Goal: Communication & Community: Share content

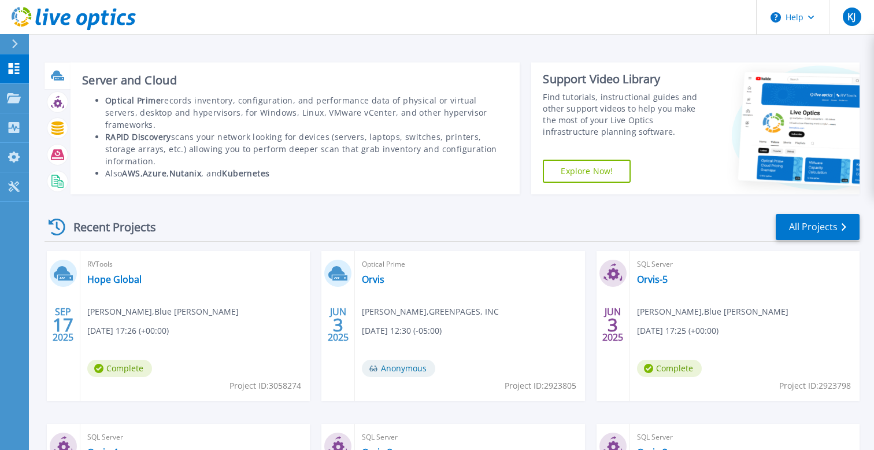
click at [58, 79] on icon at bounding box center [57, 75] width 13 height 13
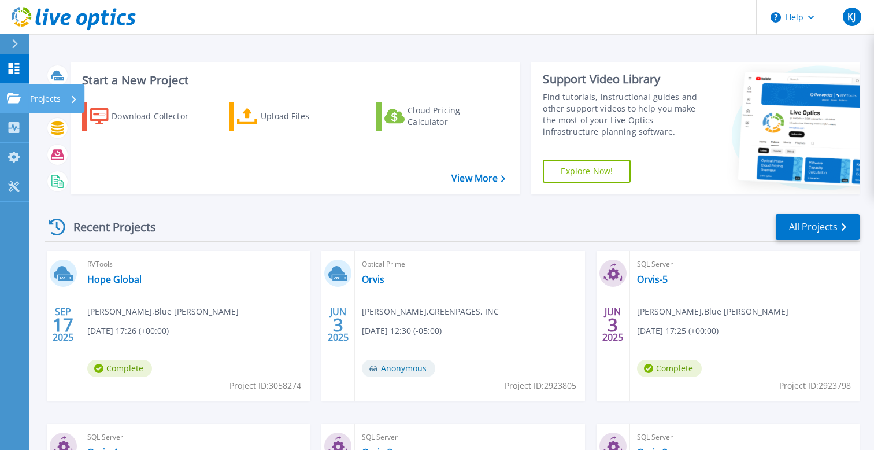
click at [18, 100] on icon at bounding box center [14, 98] width 14 height 10
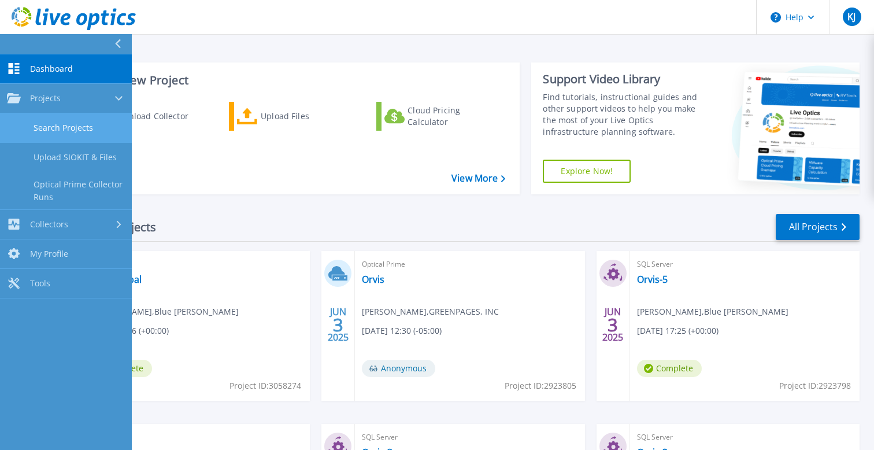
click at [56, 124] on link "Search Projects" at bounding box center [66, 127] width 132 height 29
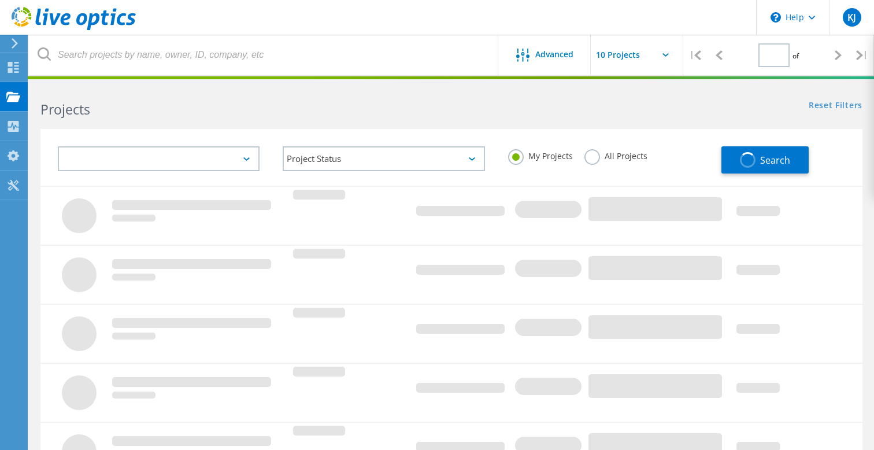
type input "1"
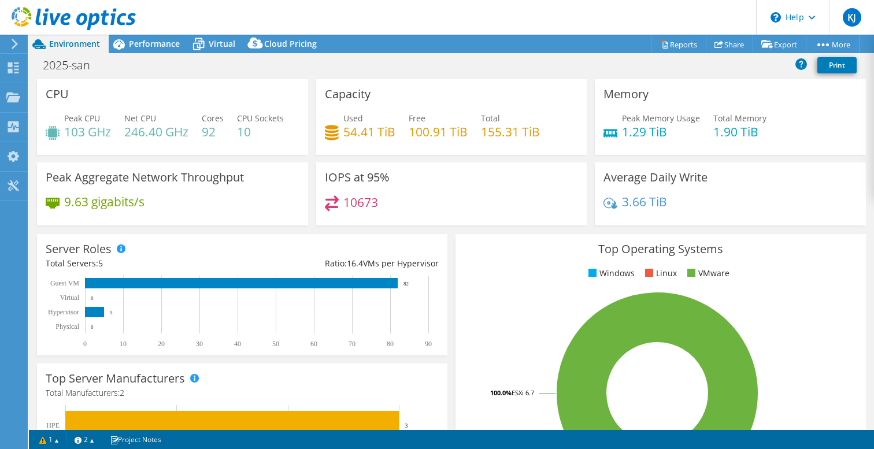
select select "USD"
click at [726, 46] on link "Share" at bounding box center [729, 44] width 47 height 18
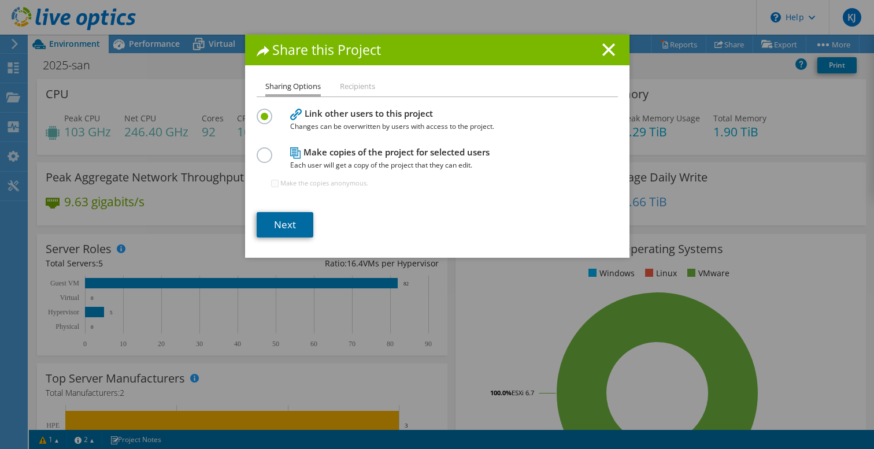
click at [286, 229] on link "Next" at bounding box center [285, 224] width 57 height 25
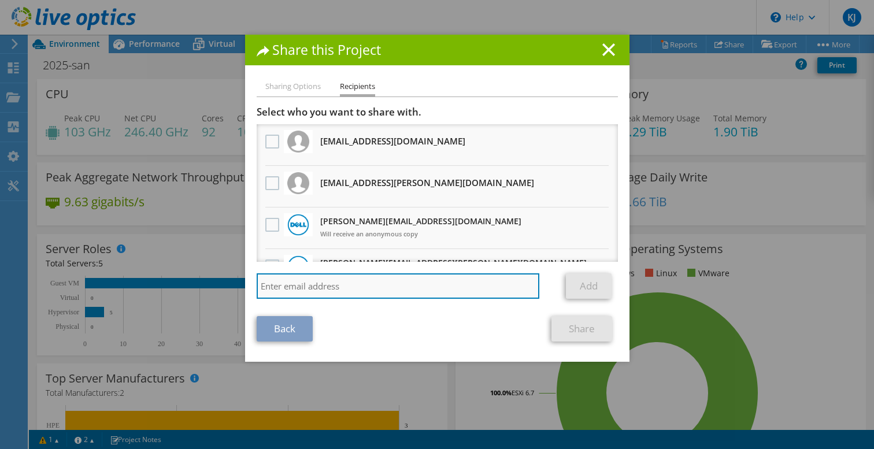
click at [311, 292] on input "search" at bounding box center [398, 285] width 283 height 25
paste input "[PERSON_NAME][EMAIL_ADDRESS][PERSON_NAME][DOMAIN_NAME]"
type input "[PERSON_NAME][EMAIL_ADDRESS][PERSON_NAME][DOMAIN_NAME]"
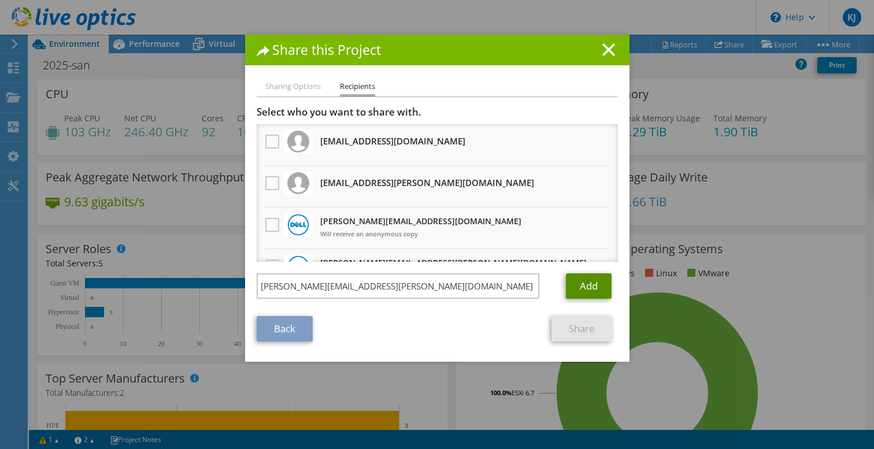
click at [581, 292] on link "Add" at bounding box center [589, 285] width 46 height 25
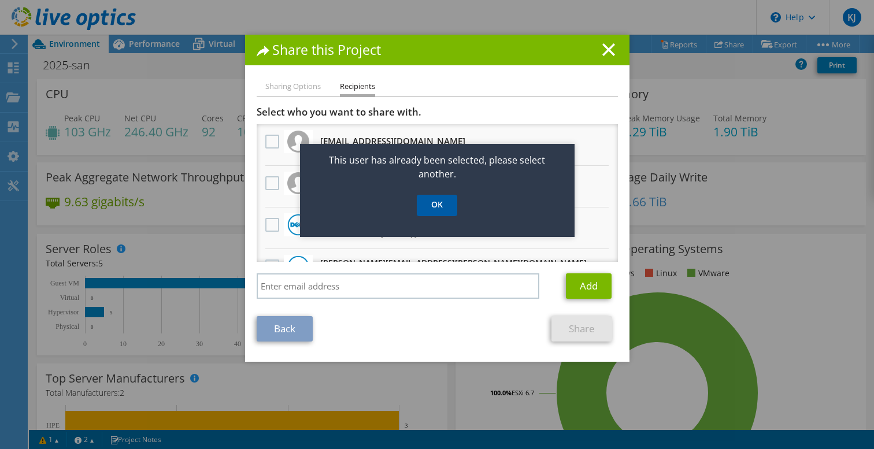
click at [449, 205] on link "OK" at bounding box center [437, 205] width 40 height 21
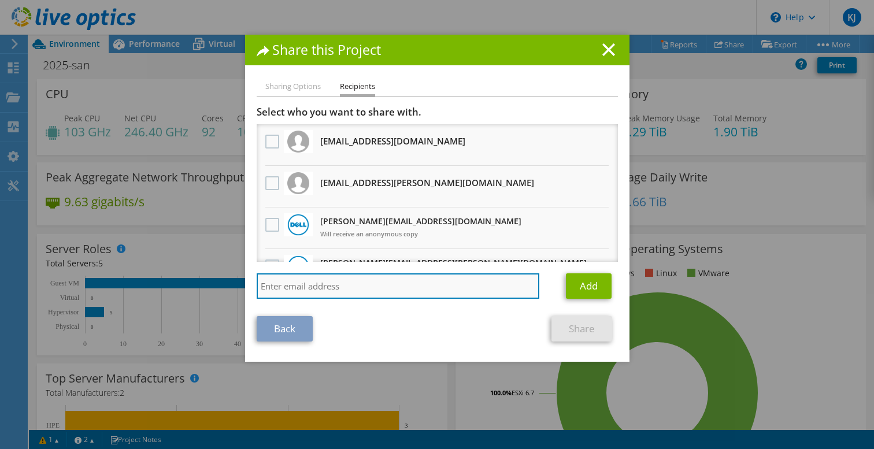
click at [350, 295] on input "search" at bounding box center [398, 285] width 283 height 25
paste input "[PERSON_NAME][EMAIL_ADDRESS][PERSON_NAME][DOMAIN_NAME]"
type input "[PERSON_NAME][EMAIL_ADDRESS][PERSON_NAME][DOMAIN_NAME]"
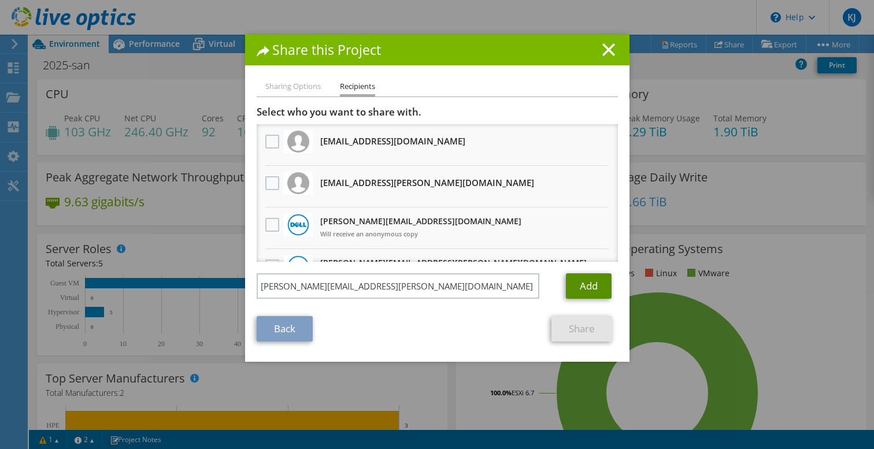
click at [584, 286] on link "Add" at bounding box center [589, 285] width 46 height 25
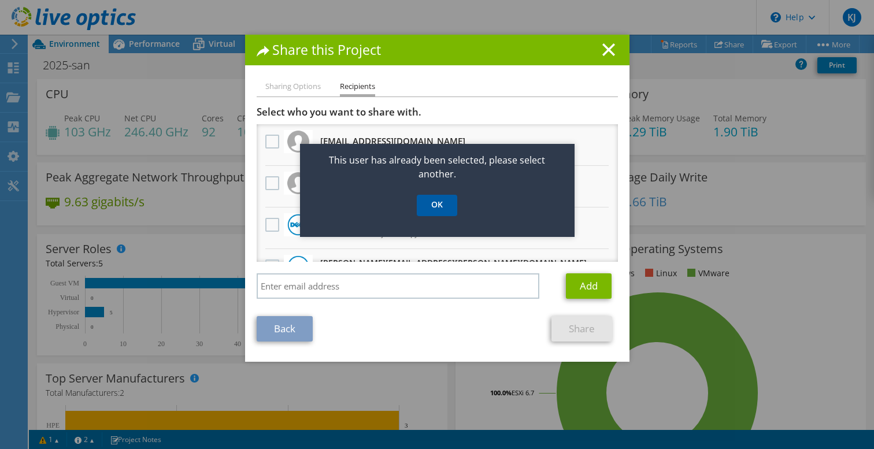
click at [439, 210] on link "OK" at bounding box center [437, 205] width 40 height 21
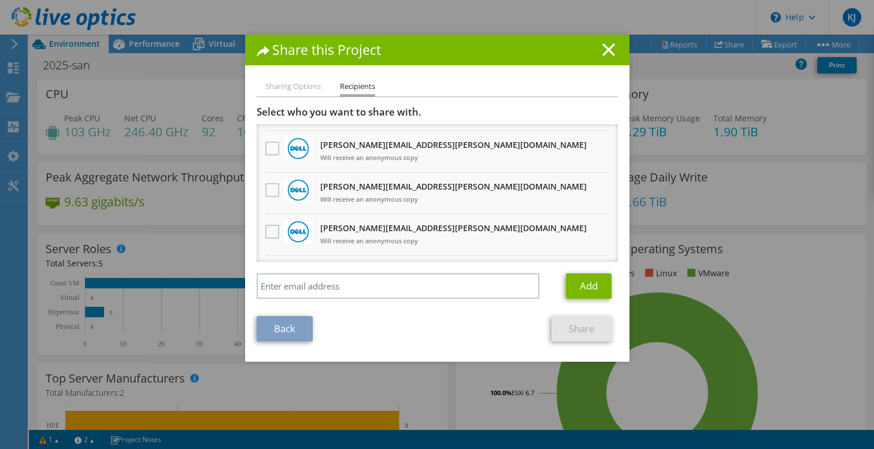
scroll to position [944, 0]
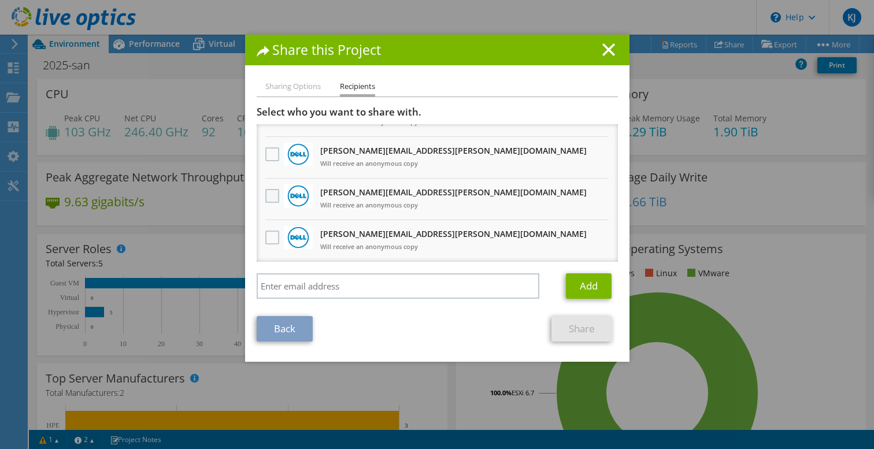
click at [269, 198] on label at bounding box center [273, 196] width 17 height 14
click at [0, 0] on input "checkbox" at bounding box center [0, 0] width 0 height 0
click at [577, 333] on link "Share" at bounding box center [581, 328] width 61 height 25
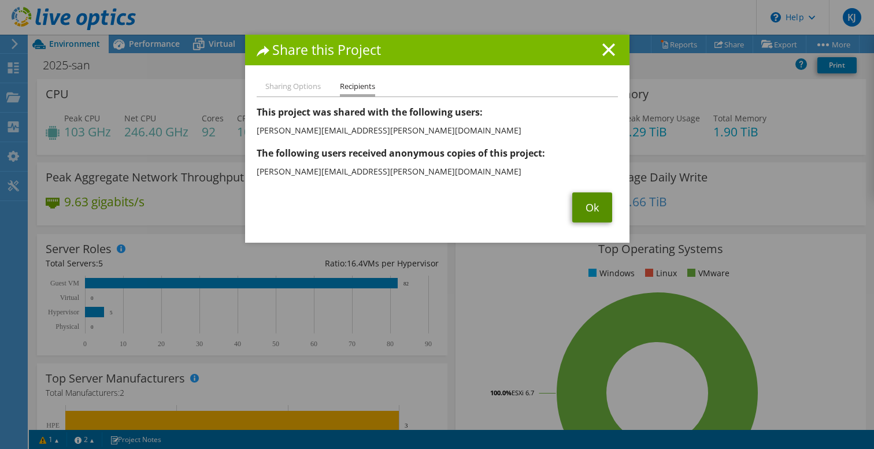
click at [585, 201] on link "Ok" at bounding box center [592, 207] width 40 height 30
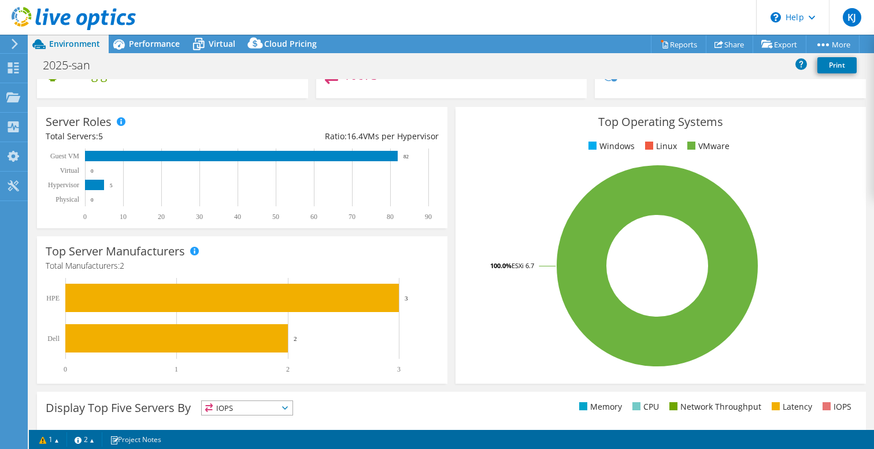
scroll to position [0, 0]
